Goal: Transaction & Acquisition: Download file/media

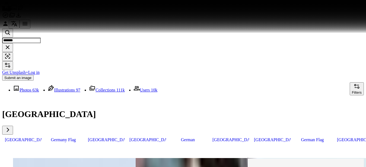
scroll to position [5004, 0]
